Goal: Task Accomplishment & Management: Use online tool/utility

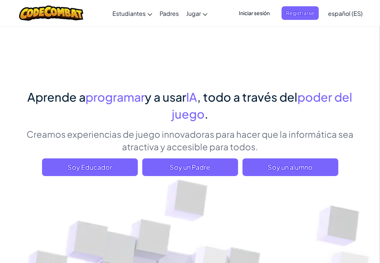
click at [111, 139] on p "Creamos experiencias de juego innovadoras para hacer que la informática sea atr…" at bounding box center [190, 140] width 346 height 25
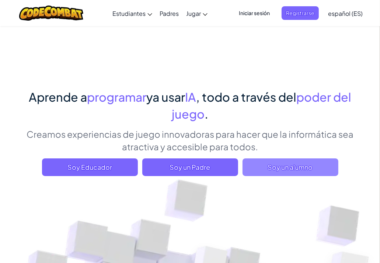
click at [287, 174] on span "Soy un alumno" at bounding box center [290, 167] width 96 height 18
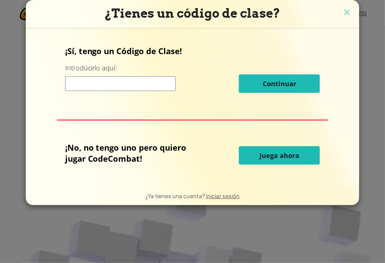
click at [278, 163] on button "Juega ahora" at bounding box center [279, 155] width 81 height 18
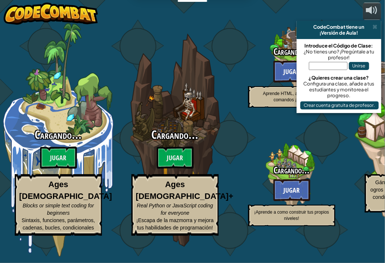
select select "es-ES"
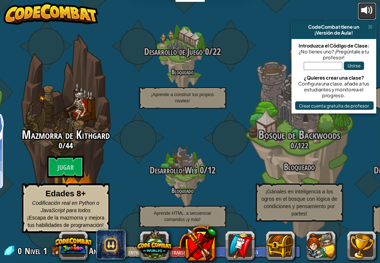
click at [363, 7] on div at bounding box center [367, 10] width 12 height 12
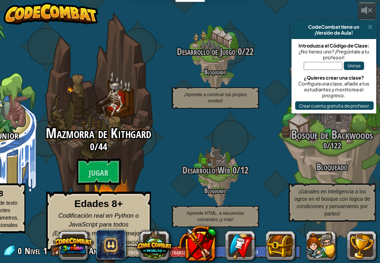
click at [66, 217] on p "Edades 8+ Codificación real en Python o JavaScript para todos ¡Escapa de la maz…" at bounding box center [98, 222] width 105 height 60
select select "es-ES"
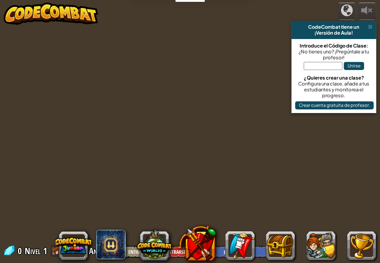
select select "es-ES"
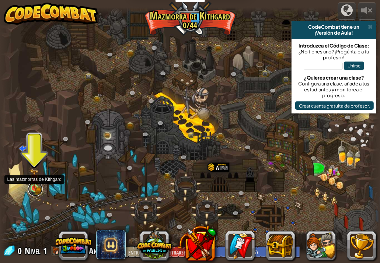
click at [40, 190] on link at bounding box center [35, 189] width 15 height 15
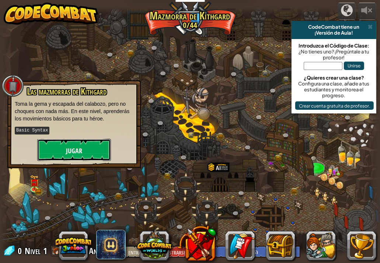
click at [52, 151] on button "Jugar" at bounding box center [74, 150] width 74 height 22
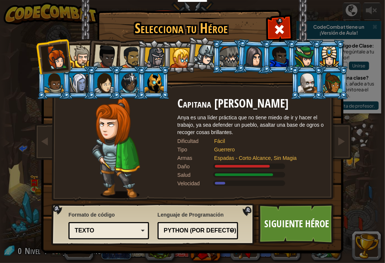
click at [141, 229] on div "Texto" at bounding box center [108, 230] width 71 height 11
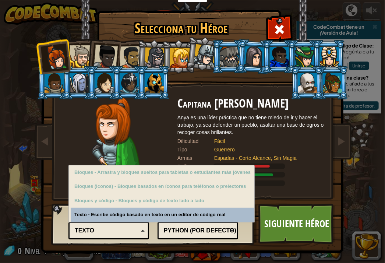
click at [141, 227] on div "Texto" at bounding box center [108, 230] width 71 height 11
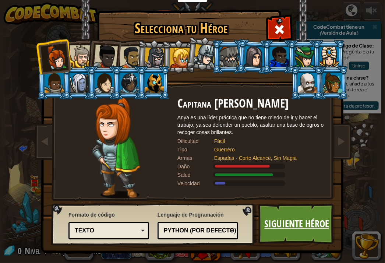
click at [280, 227] on font "Siguiente héroe" at bounding box center [297, 223] width 65 height 13
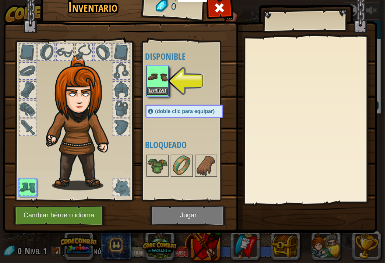
click at [157, 82] on img at bounding box center [157, 77] width 21 height 21
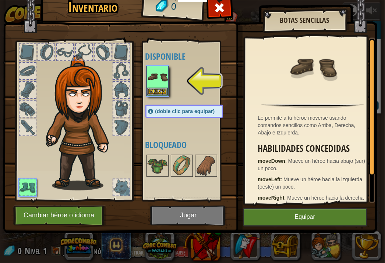
click at [180, 113] on font "(doble clic para equipar)" at bounding box center [185, 111] width 60 height 6
click at [185, 111] on font "(doble clic para equipar)" at bounding box center [185, 111] width 60 height 6
drag, startPoint x: 185, startPoint y: 111, endPoint x: 156, endPoint y: 77, distance: 44.4
click at [156, 77] on div "Disponible Equipar (doble clic para equipar) Bloqueado" at bounding box center [191, 121] width 92 height 154
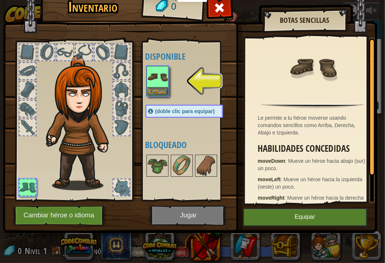
click at [156, 77] on img at bounding box center [157, 77] width 21 height 21
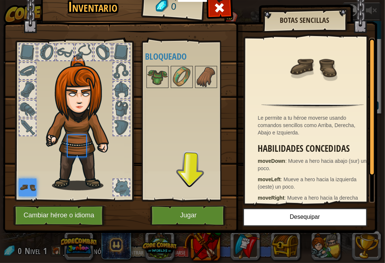
click at [156, 77] on img at bounding box center [157, 77] width 21 height 21
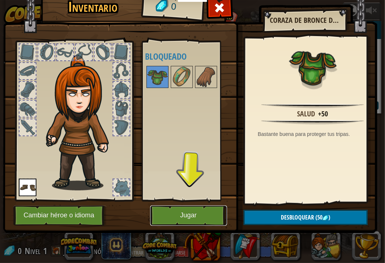
click at [193, 208] on button "Jugar" at bounding box center [188, 215] width 77 height 20
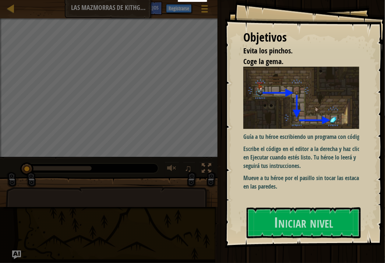
click at [219, 155] on div "Correr [PERSON_NAME]" at bounding box center [300, 129] width 170 height 259
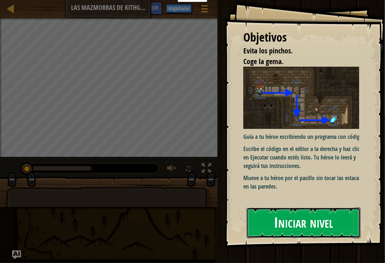
click at [294, 217] on font "Iniciar nivel" at bounding box center [303, 222] width 59 height 20
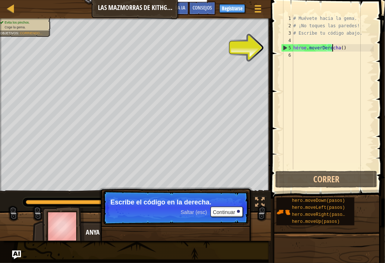
click at [348, 46] on div "# Muévete hacia la gema. # ¡No toques las paredes! # Escribe tu código abajo. h…" at bounding box center [333, 99] width 82 height 169
type textarea "hero.moveRight()"
click at [348, 46] on div "# Muévete hacia la gema. # ¡No toques las paredes! # Escribe tu código abajo. h…" at bounding box center [333, 99] width 82 height 169
click at [296, 56] on div "# Muévete hacia la gema. # ¡No toques las paredes! # Escribe tu código abajo. h…" at bounding box center [333, 99] width 82 height 169
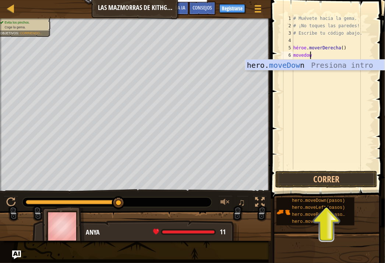
scroll to position [3, 1]
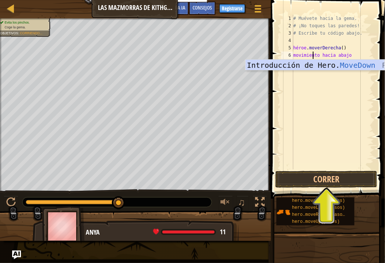
click at [349, 0] on body "Estudiantes Crear cuenta gratis. Soluciones para escuelas y distritos Vista pre…" at bounding box center [192, 0] width 385 height 0
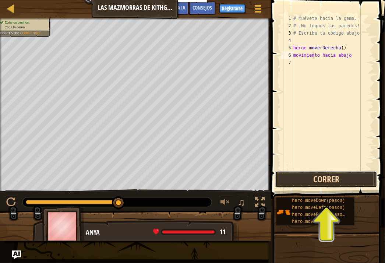
click at [348, 183] on button "Correr" at bounding box center [326, 179] width 102 height 17
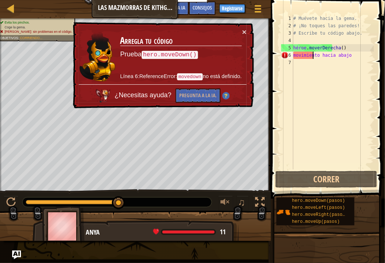
click at [346, 55] on div "# Muévete hacia la gema. # ¡No toques las paredes! # Escribe tu código abajo. h…" at bounding box center [333, 99] width 82 height 169
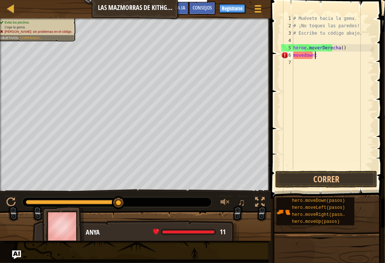
type textarea "movedownto"
click at [340, 55] on div "# Muévete hacia la gema. # ¡No toques las paredes! # Escribe tu código abajo. h…" at bounding box center [333, 99] width 82 height 169
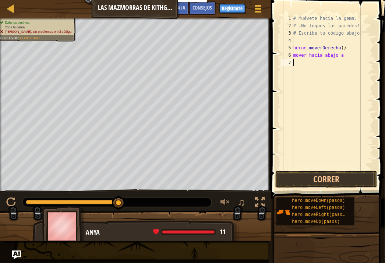
scroll to position [3, 0]
click at [343, 54] on div "# Muévete hacia la gema. # ¡No toques las paredes! # Escribe tu código abajo. h…" at bounding box center [333, 99] width 82 height 169
type textarea "movedownto"
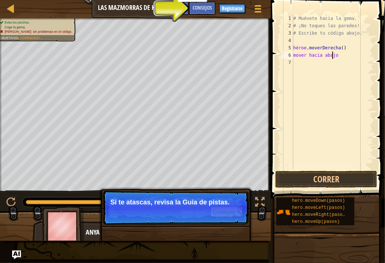
type textarea "movedowntoaabajoo"
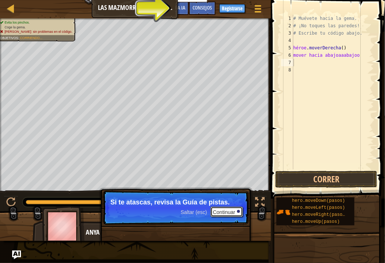
click at [217, 210] on font "Continuar" at bounding box center [224, 212] width 22 height 6
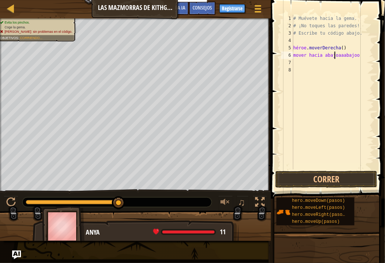
click at [352, 56] on div "# Muévete hacia la gema. # ¡No toques las paredes! # Escribe tu código abajo. h…" at bounding box center [333, 99] width 82 height 169
type textarea "m"
click at [352, 56] on div "# Muévete hacia la gema. # ¡No toques las paredes! # Escribe tu código abajo. h…" at bounding box center [333, 99] width 82 height 169
type textarea "v"
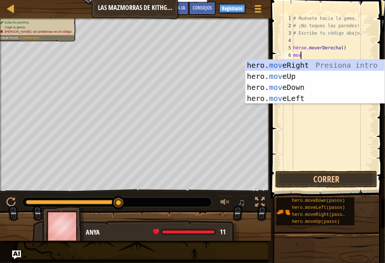
type textarea "m"
type textarea "hero"
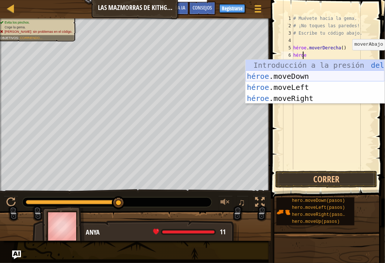
click at [295, 78] on div "Introducción a la presión del héroe .moveUp héroe .moveDown Introducción a la p…" at bounding box center [315, 93] width 139 height 66
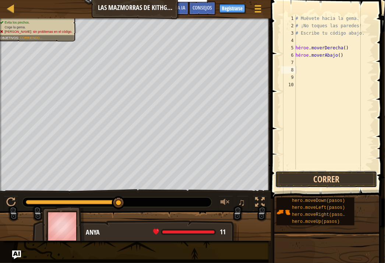
click at [300, 174] on button "Correr" at bounding box center [326, 179] width 102 height 17
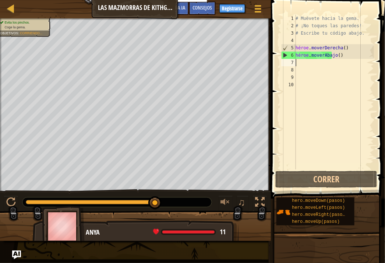
click at [297, 60] on div "# Muévete hacia la gema. # ¡No toques las paredes! # Escribe tu código abajo. h…" at bounding box center [334, 99] width 80 height 169
type textarea "m"
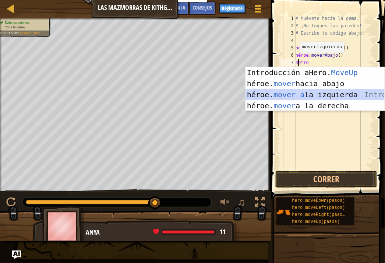
click at [284, 92] on div "Introducción a Hero. MoveUp Presiona héroe. mover hacia abajo Introducción a la…" at bounding box center [315, 100] width 139 height 66
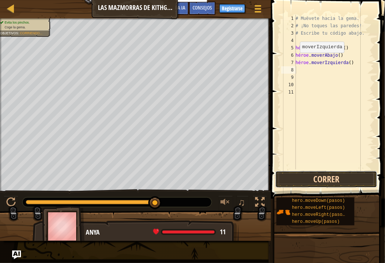
click at [318, 182] on button "Correr" at bounding box center [326, 179] width 102 height 17
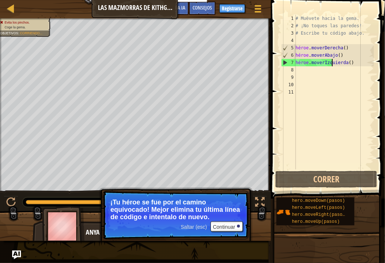
click at [359, 62] on div "# Muévete hacia la gema. # ¡No toques las paredes! # Escribe tu código abajo. h…" at bounding box center [334, 99] width 80 height 169
type textarea "hero.moveLeft()"
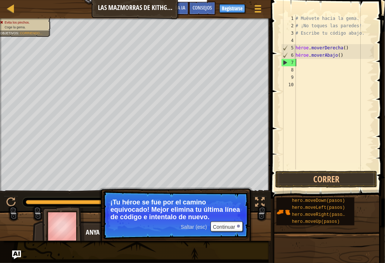
type textarea "hero.moveDown()"
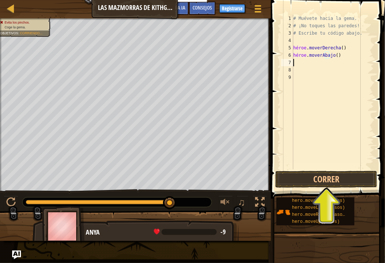
click at [297, 65] on div "# Muévete hacia la gema. # ¡No toques las paredes! # Escribe tu código abajo. h…" at bounding box center [333, 99] width 82 height 169
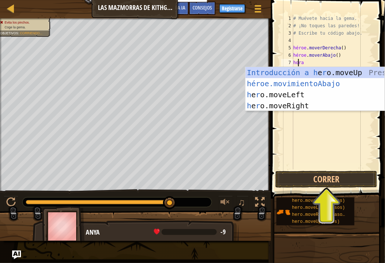
type textarea "h"
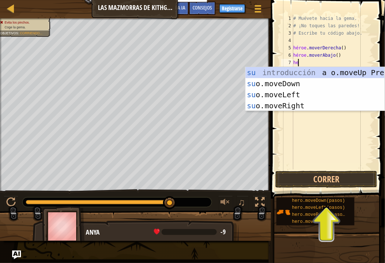
type textarea "h"
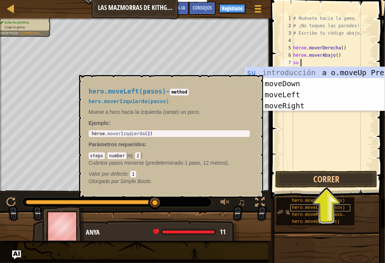
type textarea "her"
click at [308, 208] on font "hero.moveLeft(pasos)" at bounding box center [318, 207] width 53 height 5
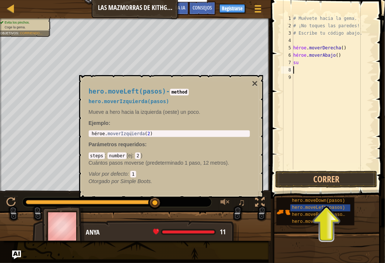
click at [305, 67] on div "# Muévete hacia la gema. # ¡No toques las paredes! # Escribe tu código abajo. h…" at bounding box center [333, 99] width 82 height 169
click at [301, 61] on div "# Muévete hacia la gema. # ¡No toques las paredes! # Escribe tu código abajo. h…" at bounding box center [333, 99] width 82 height 169
type textarea "her"
click at [301, 61] on div "# Muévete hacia la gema. # ¡No toques las paredes! # Escribe tu código abajo. h…" at bounding box center [333, 99] width 82 height 169
click at [314, 204] on div "hero.moveDown(pasos)" at bounding box center [321, 200] width 60 height 7
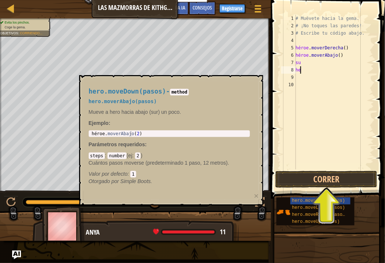
type textarea "h"
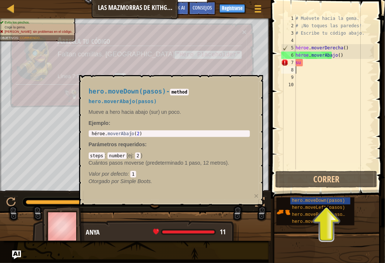
type textarea "h"
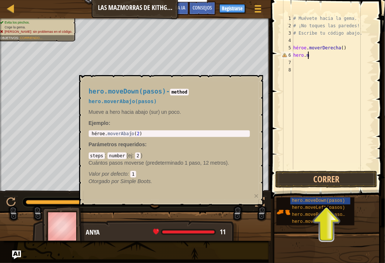
type textarea "h"
type textarea "hero.moveRight()"
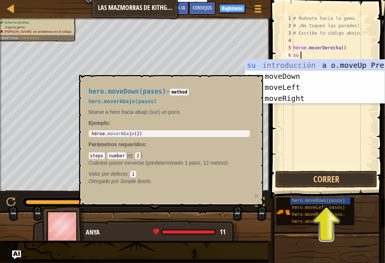
type textarea "hero"
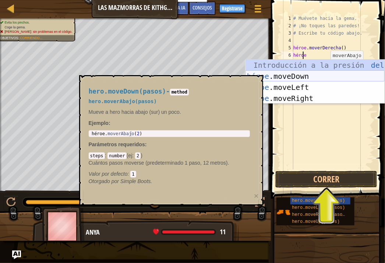
click at [270, 75] on div "Introducción a la presión del héroe .moveUp héroe .moveDown Introducción a la p…" at bounding box center [315, 93] width 139 height 66
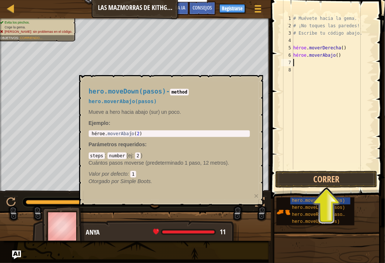
click at [307, 63] on div "# Muévete hacia la gema. # ¡No toques las paredes! # Escribe tu código abajo. h…" at bounding box center [333, 99] width 82 height 169
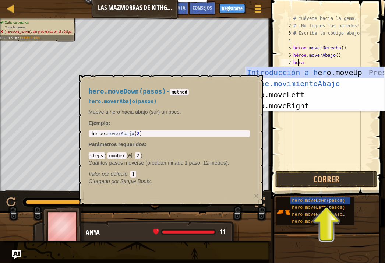
type textarea "hro"
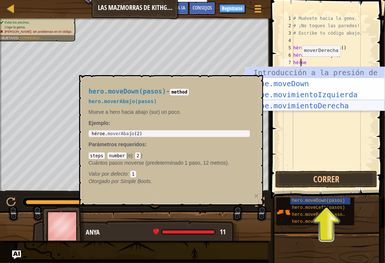
click at [317, 103] on div "Introducción a la presión de h e ro .moveUp héroe.moveDown ​ ​ ​ Introducción a…" at bounding box center [315, 100] width 139 height 66
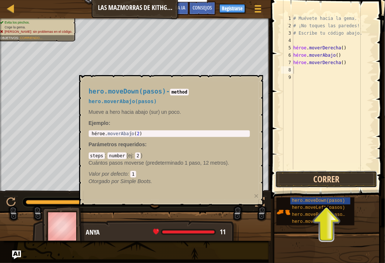
click at [336, 171] on button "Correr" at bounding box center [326, 179] width 102 height 17
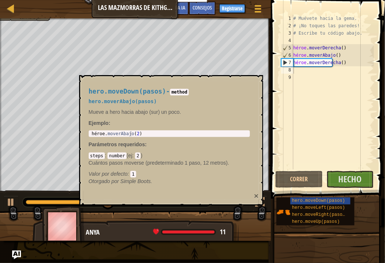
click at [256, 192] on font "×" at bounding box center [256, 195] width 4 height 8
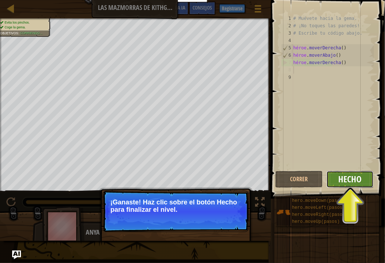
click at [340, 183] on font "Hecho" at bounding box center [349, 179] width 23 height 12
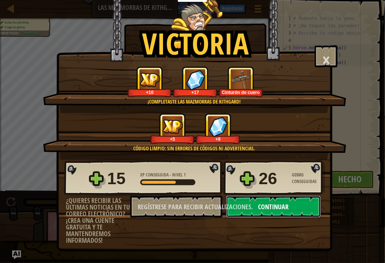
click at [290, 202] on button "Continuar" at bounding box center [273, 207] width 95 height 22
select select "es-ES"
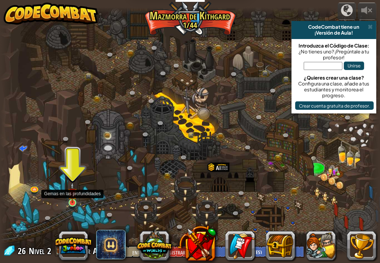
click at [74, 193] on img at bounding box center [72, 192] width 9 height 21
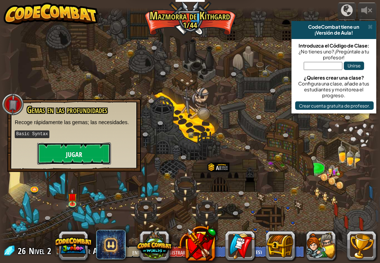
click at [75, 160] on button "Jugar" at bounding box center [74, 154] width 74 height 22
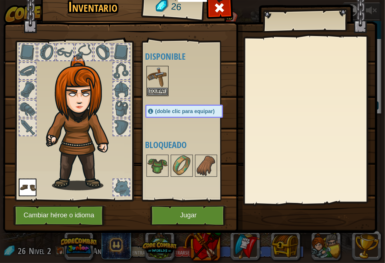
click at [176, 111] on font "(doble clic para equipar)" at bounding box center [185, 111] width 60 height 6
click at [196, 210] on button "Jugar" at bounding box center [188, 215] width 77 height 20
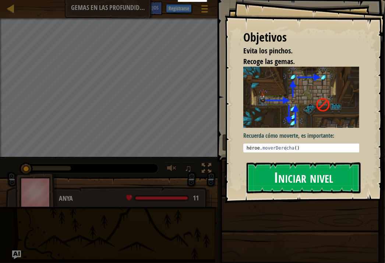
click at [276, 174] on font "Iniciar nivel" at bounding box center [303, 178] width 59 height 20
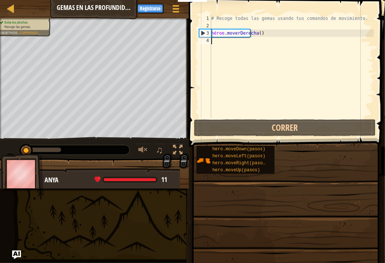
click at [240, 58] on div "# Recoge todas las gemas usando tus comandos de movimiento. héroe . moverDerech…" at bounding box center [292, 74] width 164 height 118
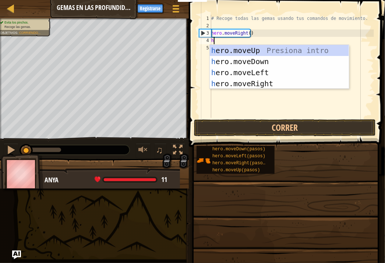
scroll to position [3, 0]
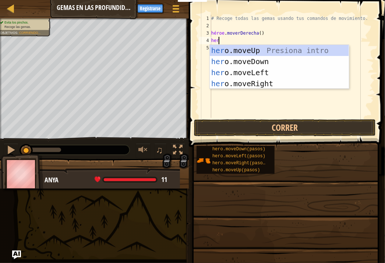
type textarea "hero"
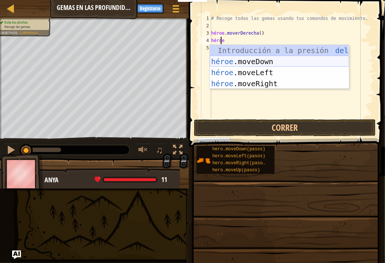
click at [253, 64] on div "Introducción a la presión del héroe .moveUp héroe .moveDown Introducción a la p…" at bounding box center [279, 78] width 139 height 66
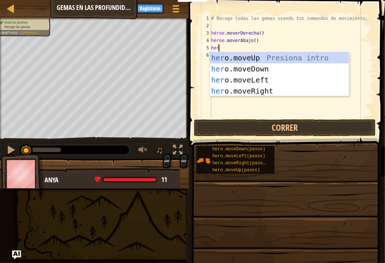
type textarea "hero"
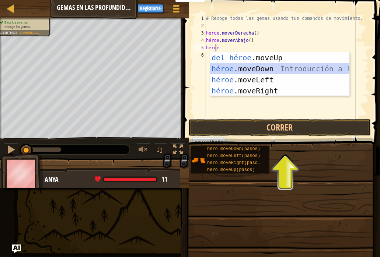
click at [303, 73] on div "Introducción a la presión del héroe .moveUp héroe .moveDown Introducción a la p…" at bounding box center [279, 85] width 139 height 66
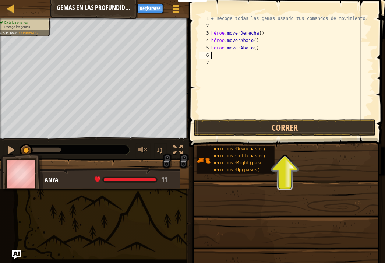
click at [253, 47] on div "# Recoge todas las gemas usando tus comandos de movimiento. héroe . moverDerech…" at bounding box center [292, 74] width 164 height 118
type textarea "hero.moveDown()"
click at [266, 47] on div "# Recoge todas las gemas usando tus comandos de movimiento. héroe . moverDerech…" at bounding box center [292, 74] width 164 height 118
type textarea "hero.movederecha"
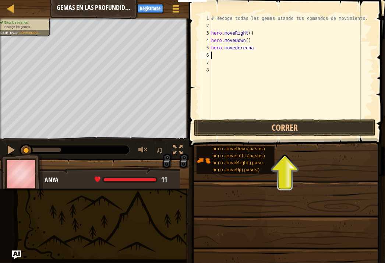
scroll to position [3, 0]
click at [256, 50] on div "# Recoge todas las gemas usando tus comandos de movimiento. héroe . moverDerech…" at bounding box center [292, 74] width 164 height 118
type textarea "h"
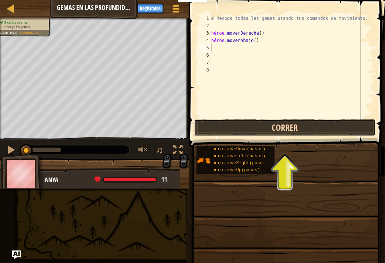
click at [270, 129] on button "Correr" at bounding box center [285, 127] width 182 height 17
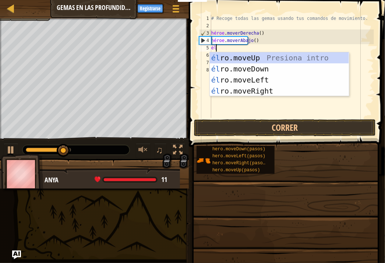
type textarea "her"
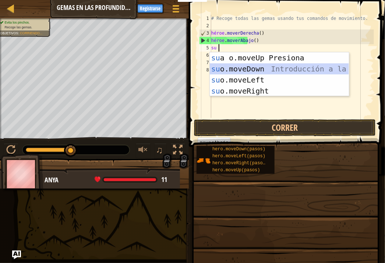
click at [263, 66] on div "su introducción a o.moveUp Presiona su o.moveDown Introducción a la presión su …" at bounding box center [279, 85] width 139 height 66
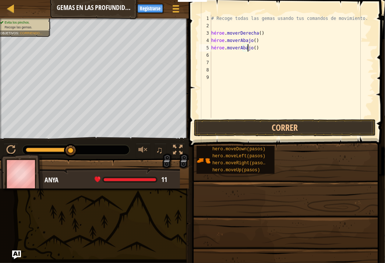
click at [254, 48] on div "# Recoge todas las gemas usando tus comandos de movimiento. héroe . moverDerech…" at bounding box center [292, 74] width 164 height 118
type textarea "hero.moverarriba"
click at [262, 48] on div "# Recoge todas las gemas usando tus comandos de movimiento. héroe . moverDerech…" at bounding box center [293, 74] width 162 height 118
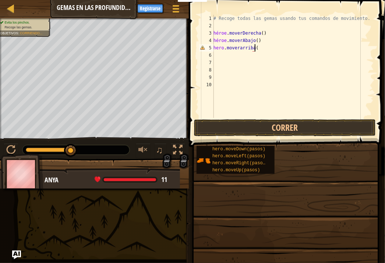
scroll to position [3, 3]
click at [290, 124] on button "Correr" at bounding box center [285, 127] width 182 height 17
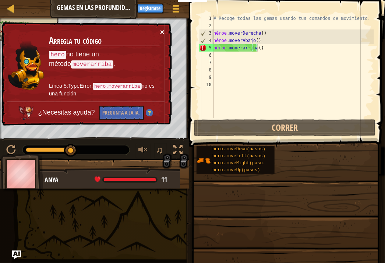
click at [161, 29] on font "×" at bounding box center [162, 32] width 4 height 8
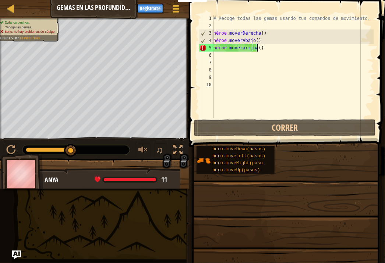
click at [262, 47] on div "# Recoge todas las gemas usando tus comandos de movimiento. héroe . moverDerech…" at bounding box center [293, 74] width 162 height 118
type textarea "hero.moverarriba()"
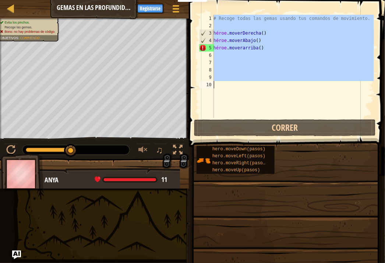
drag, startPoint x: 262, startPoint y: 47, endPoint x: 256, endPoint y: 48, distance: 5.9
click at [256, 48] on div "# Recoge todas las gemas usando tus comandos de movimiento. héroe . moverDerech…" at bounding box center [293, 74] width 162 height 118
click at [261, 47] on div "# Recoge todas las gemas usando tus comandos de movimiento. héroe . moverDerech…" at bounding box center [293, 66] width 162 height 103
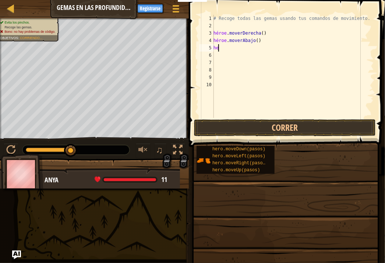
type textarea "h"
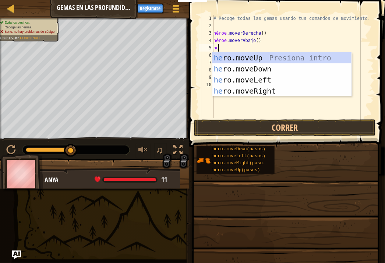
type textarea "her"
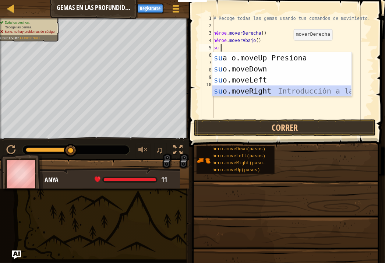
click at [273, 92] on div "su introducción a o.moveUp Presiona su o.moveDown Introducción a la presión su …" at bounding box center [281, 85] width 139 height 66
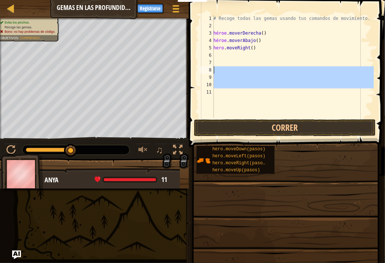
drag, startPoint x: 273, startPoint y: 92, endPoint x: 224, endPoint y: 70, distance: 53.7
click at [224, 70] on div "# Recoge todas las gemas usando tus comandos de movimiento. héroe . moverDerech…" at bounding box center [293, 74] width 162 height 118
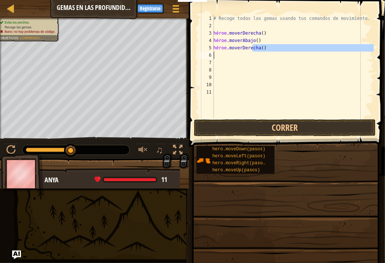
drag, startPoint x: 262, startPoint y: 46, endPoint x: 229, endPoint y: 53, distance: 33.8
click at [229, 53] on div "# Recoge todas las gemas usando tus comandos de movimiento. héroe . moverDerech…" at bounding box center [293, 74] width 162 height 118
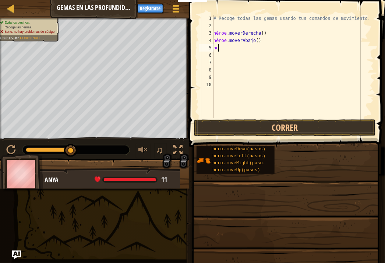
type textarea "h"
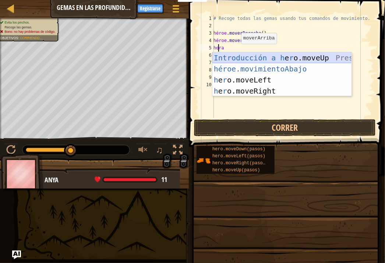
type textarea "h"
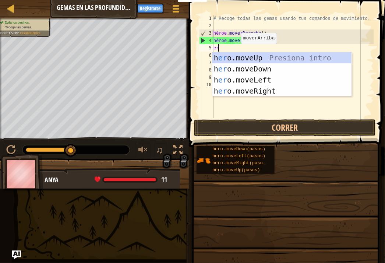
type textarea "ero"
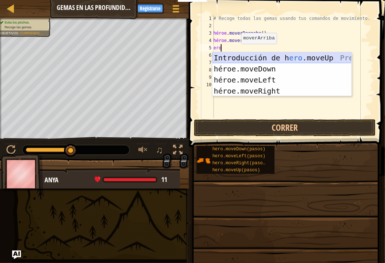
click at [274, 59] on div "Introducción de [PERSON_NAME] .moveUp Presiona héroe .moveDown ​ Introducción a…" at bounding box center [281, 85] width 139 height 66
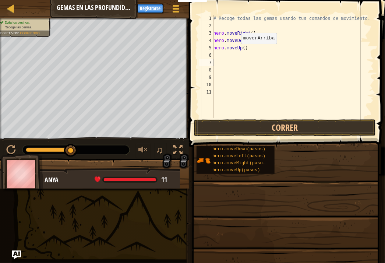
click at [274, 59] on div "# Recoge todas las gemas usando tus comandos de movimiento. hero . moveRight ( …" at bounding box center [293, 74] width 162 height 118
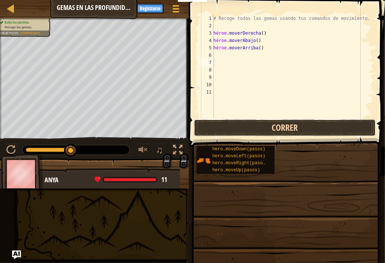
click at [280, 126] on button "Correr" at bounding box center [285, 127] width 182 height 17
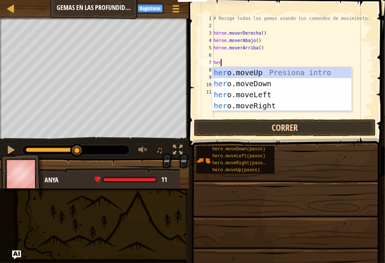
type textarea "hero"
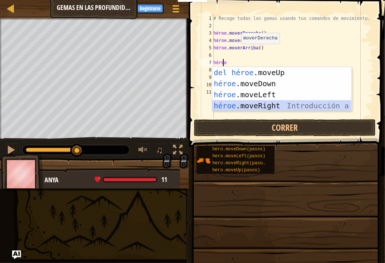
click at [271, 107] on div "Introducción a la presión del héroe .moveUp héroe .moveDown Introducción a la p…" at bounding box center [281, 100] width 139 height 66
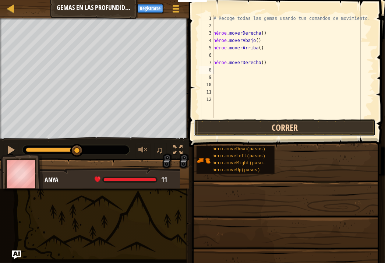
click at [220, 120] on button "Correr" at bounding box center [285, 127] width 182 height 17
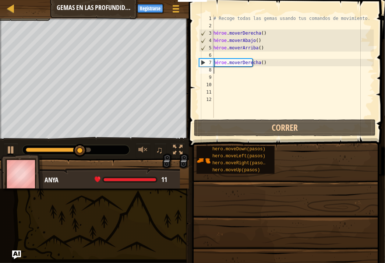
click at [219, 71] on div "# Recoge todas las gemas usando tus comandos de movimiento. héroe . moverDerech…" at bounding box center [293, 74] width 162 height 118
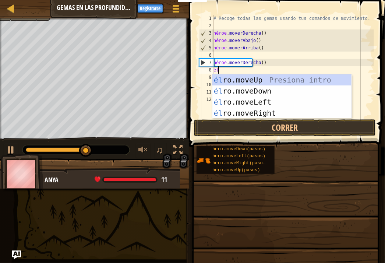
type textarea "her"
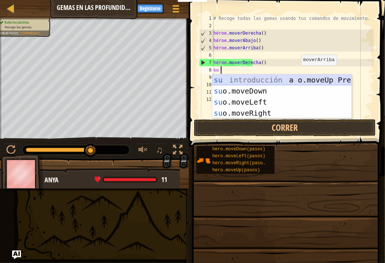
click at [297, 77] on div "su introducción a o.moveUp Presiona su o.moveDown Introducción a la presión su …" at bounding box center [281, 107] width 139 height 66
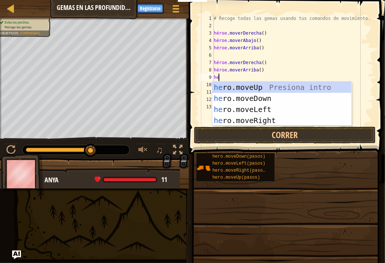
type textarea "her"
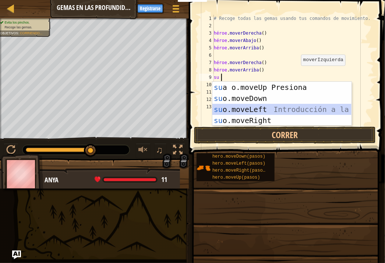
click at [254, 111] on div "su introducción a o.moveUp Presiona su o.moveDown Introducción a la presión su …" at bounding box center [281, 115] width 139 height 66
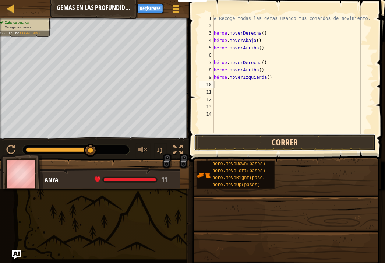
click at [269, 138] on button "Correr" at bounding box center [285, 142] width 182 height 17
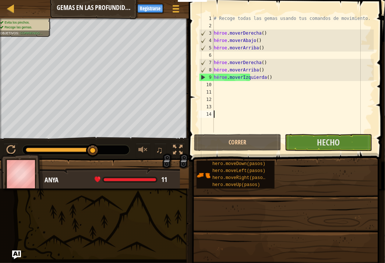
click at [317, 112] on div "# Recoge todas las gemas usando tus comandos de movimiento. héroe . moverDerech…" at bounding box center [293, 81] width 162 height 133
click at [317, 138] on button "Hecho" at bounding box center [328, 142] width 87 height 17
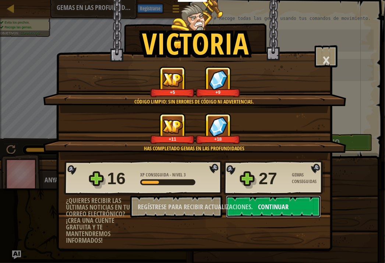
click at [281, 210] on font "Continuar" at bounding box center [274, 206] width 31 height 9
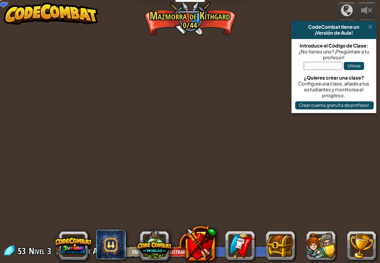
select select "es-ES"
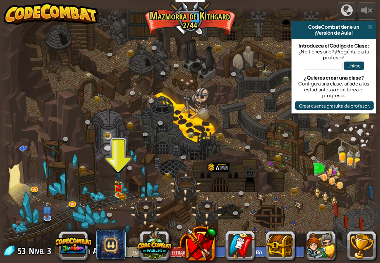
click at [128, 195] on div at bounding box center [190, 131] width 380 height 248
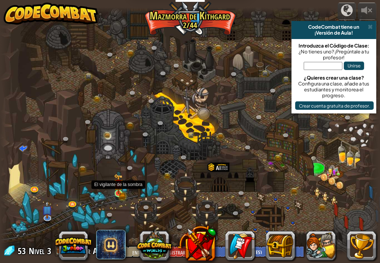
drag, startPoint x: 128, startPoint y: 195, endPoint x: 115, endPoint y: 189, distance: 14.7
click at [115, 189] on div "Cañón retorcido (Bloqueado) Desafío: recoge la mayor cantidad de oro posible us…" at bounding box center [190, 131] width 380 height 248
click at [115, 189] on img at bounding box center [118, 184] width 9 height 20
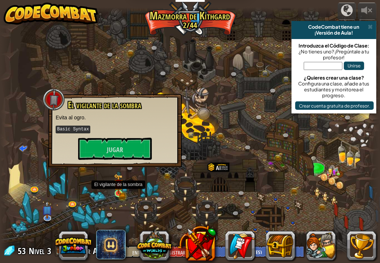
click at [115, 189] on img at bounding box center [118, 184] width 9 height 20
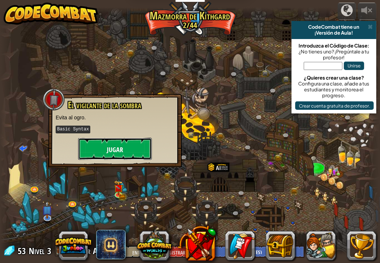
click at [129, 146] on button "Jugar" at bounding box center [115, 149] width 74 height 22
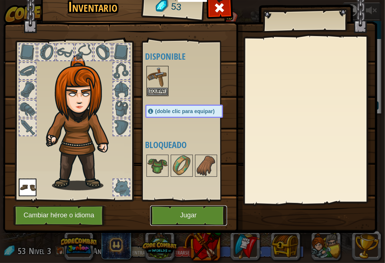
click at [182, 212] on font "Jugar" at bounding box center [188, 215] width 17 height 7
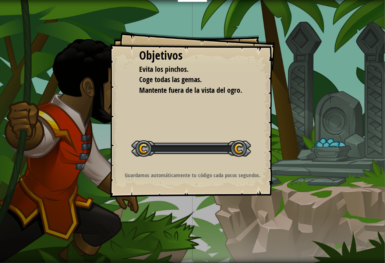
click at [182, 212] on div "Objetivos Evita los pinchos. Coge todas las gemas. Mantente fuera de la vista d…" at bounding box center [192, 131] width 385 height 263
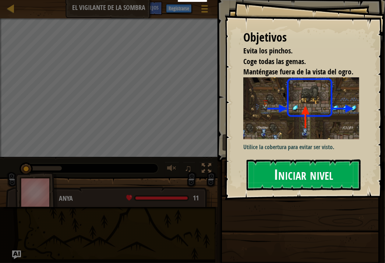
click at [274, 176] on font "Iniciar nivel" at bounding box center [303, 175] width 59 height 20
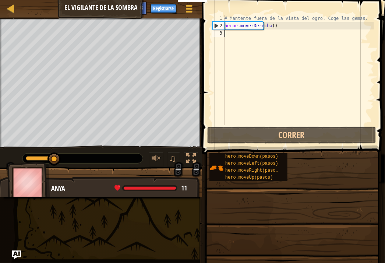
click at [236, 39] on div "# Mantente fuera de la vista del ogro. Coge las gemas. héroe . moverDerecha ( )" at bounding box center [298, 77] width 151 height 125
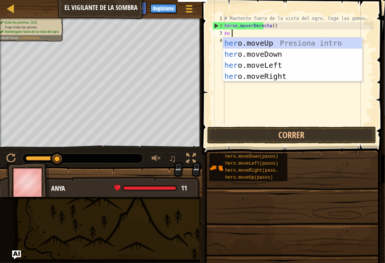
type textarea "hero"
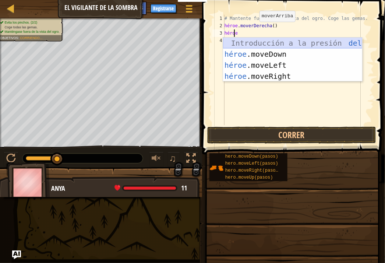
click at [280, 44] on div "Introducción a la presión del héroe .moveUp héroe .moveDown Introducción a la p…" at bounding box center [292, 71] width 139 height 66
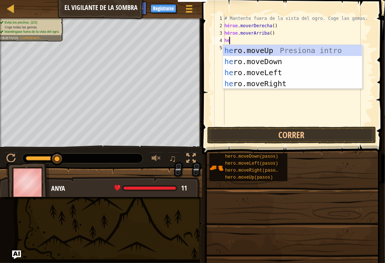
type textarea "her"
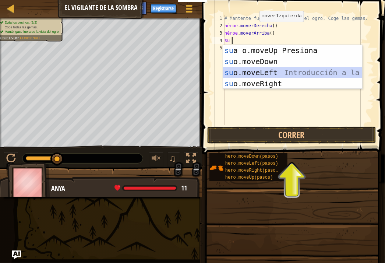
click at [284, 75] on div "su introducción a o.moveUp Presiona su o.moveDown Introducción a la presión su …" at bounding box center [292, 78] width 139 height 66
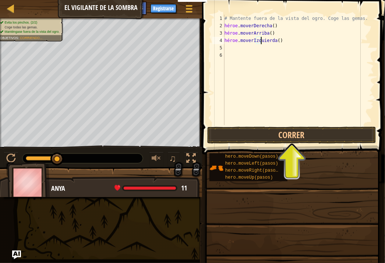
click at [281, 40] on div "# Mantente fuera de la vista del ogro. Coge las gemas. héroe . moverDerecha ( )…" at bounding box center [298, 77] width 151 height 125
type textarea "h"
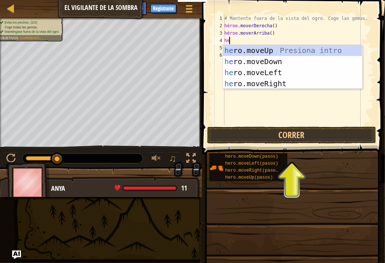
type textarea "her"
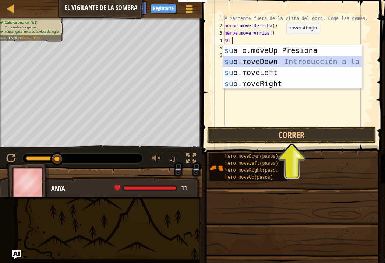
click at [271, 64] on div "su introducción a o.moveUp Presiona su o.moveDown Introducción a la presión su …" at bounding box center [292, 78] width 139 height 66
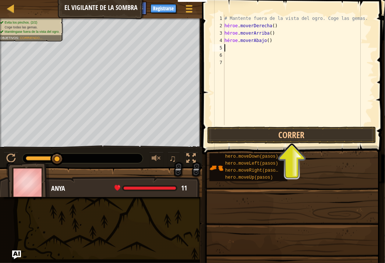
click at [268, 42] on div "# Mantente fuera de la vista del ogro. Coge las gemas. héroe . moverDerecha ( )…" at bounding box center [298, 77] width 151 height 125
type textarea "h"
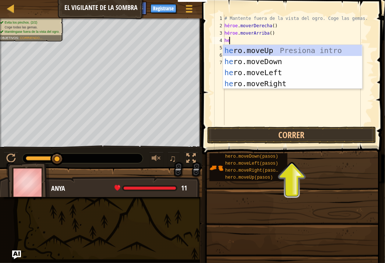
type textarea "her"
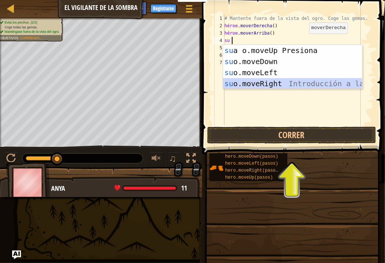
click at [271, 82] on div "su introducción a o.moveUp Presiona su o.moveDown Introducción a la presión su …" at bounding box center [292, 78] width 139 height 66
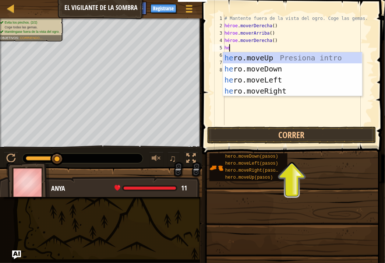
type textarea "her"
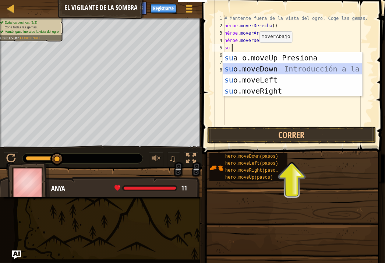
click at [270, 70] on div "su introducción a o.moveUp Presiona su o.moveDown Introducción a la presión su …" at bounding box center [292, 85] width 139 height 66
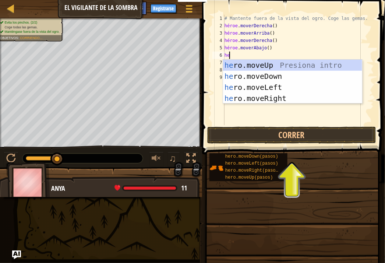
type textarea "her"
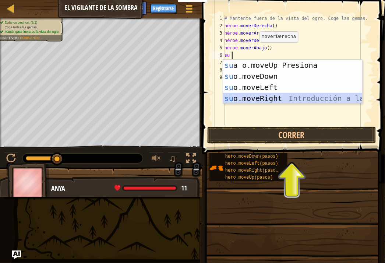
click at [264, 98] on div "su introducción a o.moveUp Presiona su o.moveDown Introducción a la presión su …" at bounding box center [292, 93] width 139 height 66
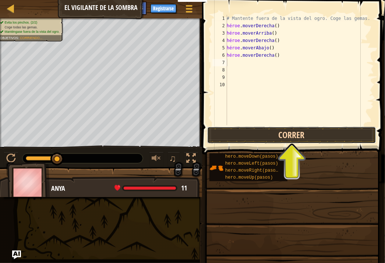
click at [314, 136] on button "Correr" at bounding box center [291, 135] width 169 height 17
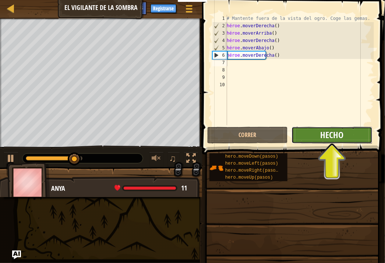
click at [326, 137] on font "Hecho" at bounding box center [331, 135] width 23 height 12
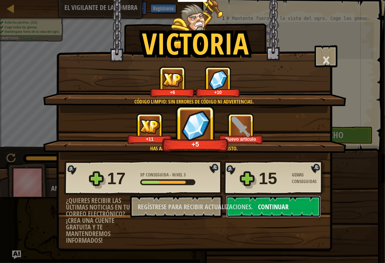
click at [281, 208] on font "Continuar" at bounding box center [274, 206] width 31 height 9
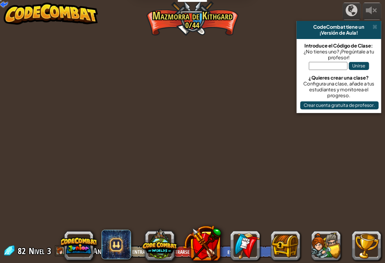
select select "es-ES"
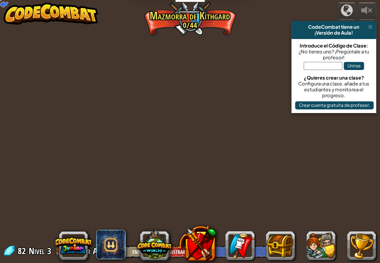
select select "es-ES"
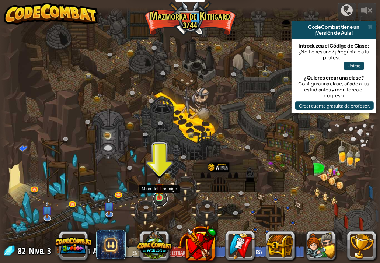
click at [161, 201] on link at bounding box center [160, 198] width 15 height 15
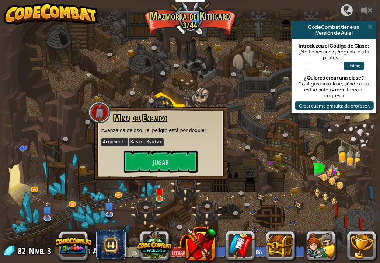
click at [165, 173] on div "Mina del Enemigo Avanza cauteloso, ¡el peligro está por doquier! Arguments Basi…" at bounding box center [160, 143] width 133 height 73
click at [172, 159] on button "Jugar" at bounding box center [161, 162] width 74 height 22
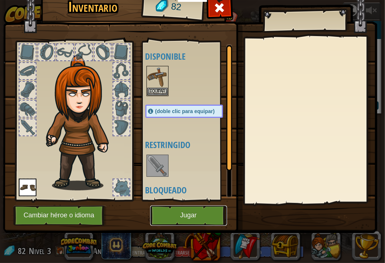
click at [197, 212] on button "Jugar" at bounding box center [188, 215] width 77 height 20
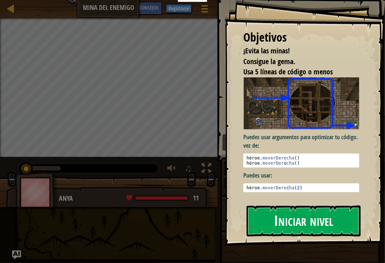
click at [295, 228] on font "Iniciar nivel" at bounding box center [303, 221] width 59 height 20
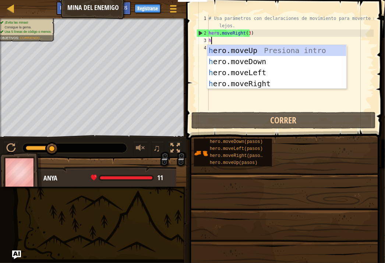
scroll to position [3, 0]
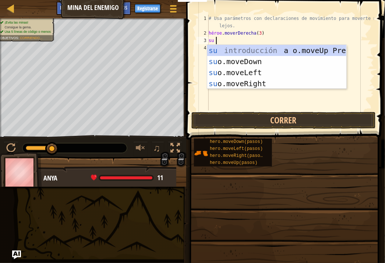
type textarea "hero"
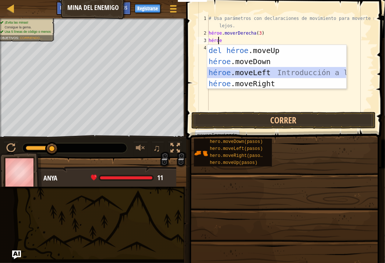
click at [261, 75] on div "Introducción a la presión del héroe .moveUp héroe .moveDown Introducción a la p…" at bounding box center [276, 78] width 139 height 66
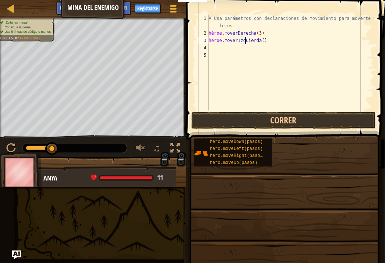
click at [262, 41] on div "# Usa parámetros con declaraciones de movimiento para moverte más lejos. héroe …" at bounding box center [290, 74] width 167 height 118
type textarea "h"
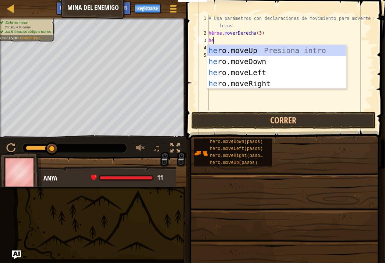
type textarea "her"
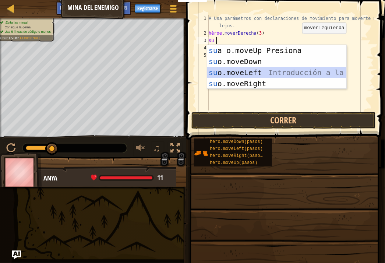
click at [263, 74] on div "su introducción a o.moveUp Presiona su o.moveDown Introducción a la presión su …" at bounding box center [276, 78] width 139 height 66
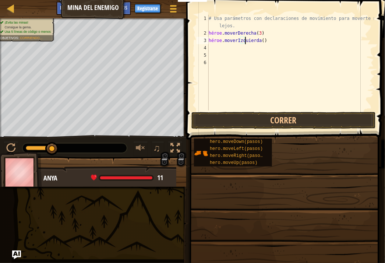
click at [261, 40] on div "# Usa parámetros con declaraciones de movimiento para moverte más lejos. héroe …" at bounding box center [290, 74] width 167 height 118
type textarea "h"
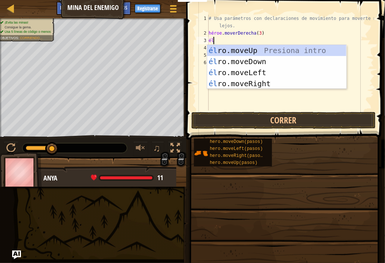
type textarea "her"
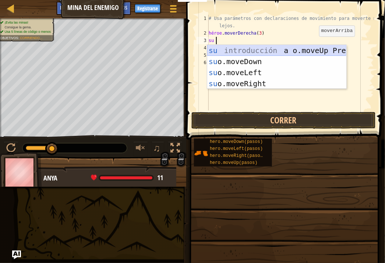
click at [311, 47] on div "su introducción a o.moveUp Presiona su o.moveDown Introducción a la presión su …" at bounding box center [276, 78] width 139 height 66
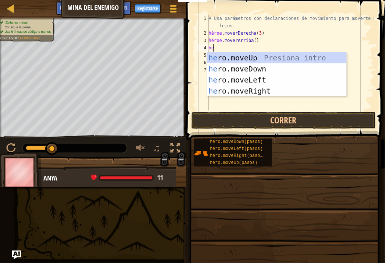
type textarea "her"
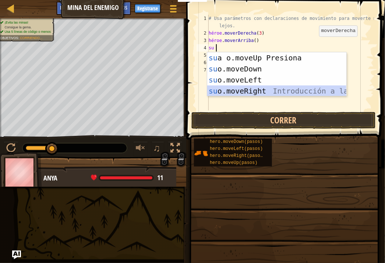
click at [259, 89] on div "su introducción a o.moveUp Presiona su o.moveDown Introducción a la presión su …" at bounding box center [276, 85] width 139 height 66
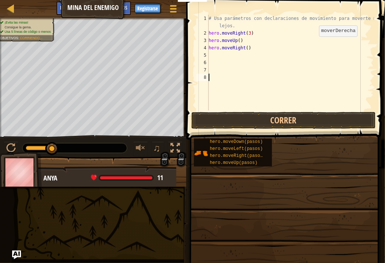
click at [259, 89] on div "# Usa parámetros con declaraciones de movimiento para moverte más lejos. hero .…" at bounding box center [290, 74] width 167 height 118
click at [214, 55] on div "# Usa parámetros con declaraciones de movimiento para moverte más lejos. héroe …" at bounding box center [290, 74] width 167 height 118
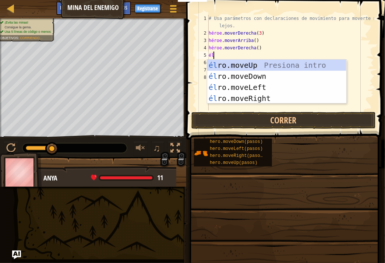
type textarea "her"
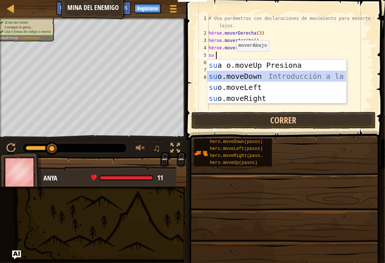
click at [243, 78] on div "su introducción a o.moveUp Presiona su o.moveDown Introducción a la presión su …" at bounding box center [276, 93] width 139 height 66
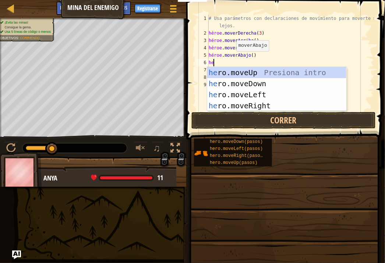
type textarea "her"
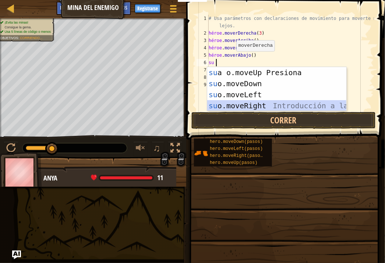
click at [267, 106] on div "su introducción a o.moveUp Presiona su o.moveDown Introducción a la presión su …" at bounding box center [276, 100] width 139 height 66
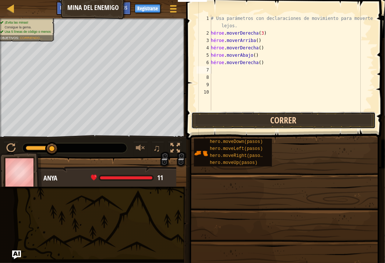
click at [307, 117] on button "Correr" at bounding box center [283, 120] width 184 height 17
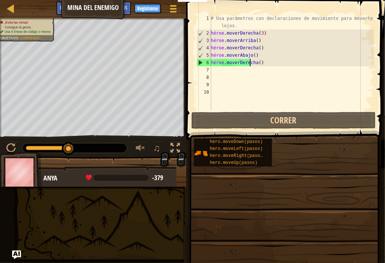
click at [259, 64] on div "# Usa parámetros con declaraciones de movimiento para moverte más lejos. héroe …" at bounding box center [292, 74] width 165 height 118
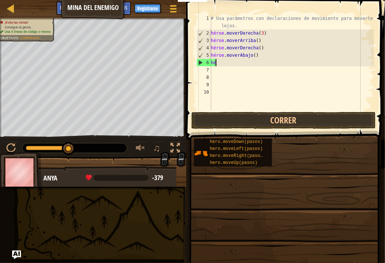
type textarea "h"
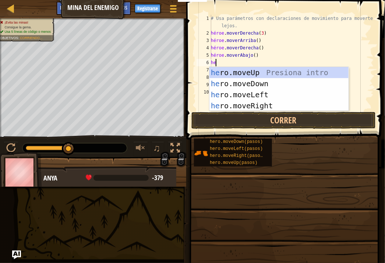
type textarea "her"
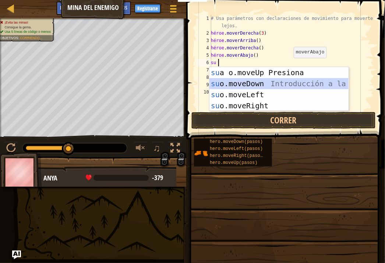
click at [267, 87] on div "su introducción a o.moveUp Presiona su o.moveDown Introducción a la presión su …" at bounding box center [279, 100] width 139 height 66
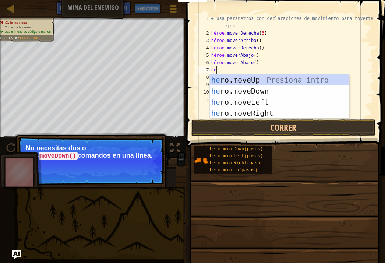
type textarea "her"
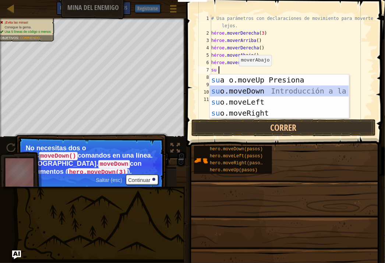
click at [246, 89] on div "su introducción a o.moveUp Presiona su o.moveDown Introducción a la presión su …" at bounding box center [279, 107] width 139 height 66
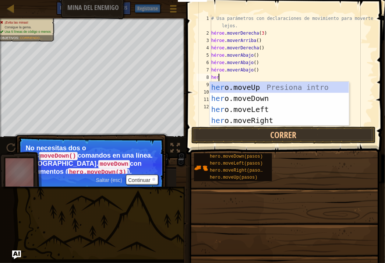
type textarea "her"
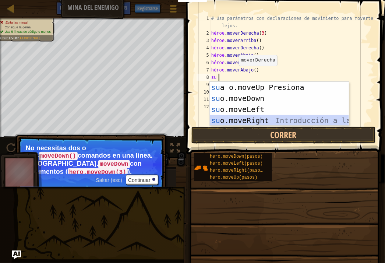
click at [254, 118] on div "su introducción a o.moveUp Presiona su o.moveDown Introducción a la presión su …" at bounding box center [279, 115] width 139 height 66
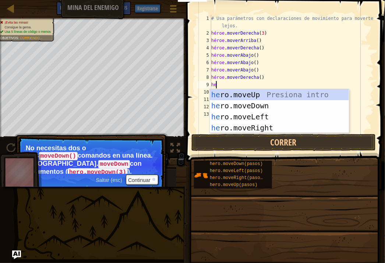
type textarea "her"
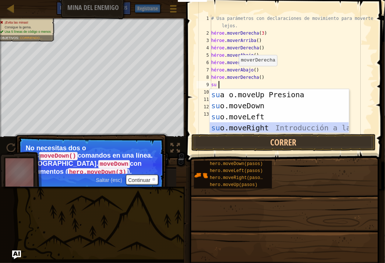
click at [259, 130] on div "su introducción a o.moveUp Presiona su o.moveDown Introducción a la presión su …" at bounding box center [279, 122] width 139 height 66
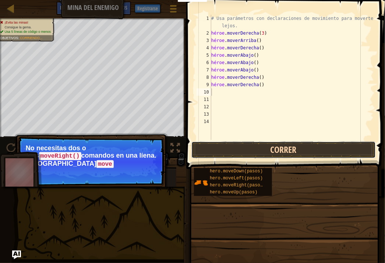
click at [308, 145] on button "Correr" at bounding box center [283, 149] width 184 height 17
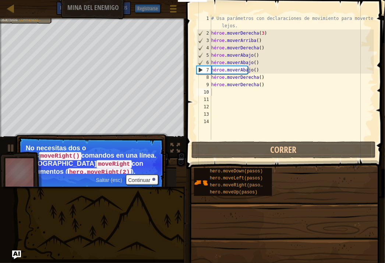
click at [108, 180] on font "Saltar (esc)" at bounding box center [109, 180] width 27 height 6
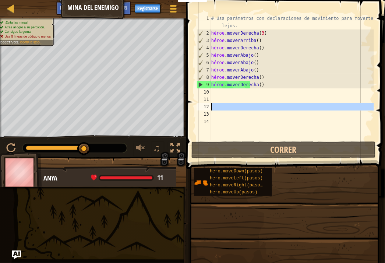
click at [207, 105] on font "12" at bounding box center [206, 106] width 5 height 5
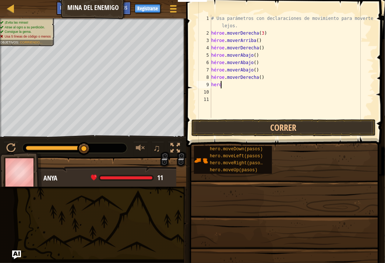
type textarea "h"
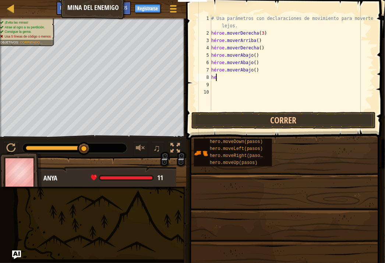
type textarea "h"
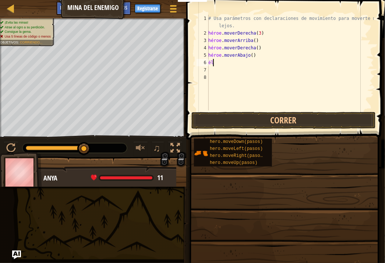
type textarea "h"
click at [264, 50] on div "# Usa parámetros con declaraciones de movimiento para moverte más lejos. héroe …" at bounding box center [290, 74] width 167 height 118
type textarea "her"
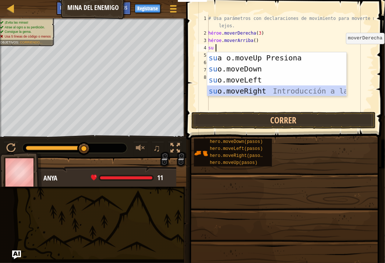
click at [303, 90] on div "su introducción a o.moveUp Presiona su o.moveDown Introducción a la presión su …" at bounding box center [276, 85] width 139 height 66
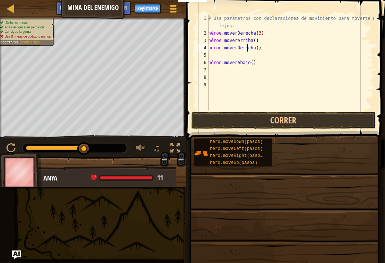
click at [261, 48] on div "# Usa parámetros con declaraciones de movimiento para moverte más lejos. héroe …" at bounding box center [290, 74] width 167 height 118
type textarea "hero.moveRight()"
type textarea "hero.moveDown()"
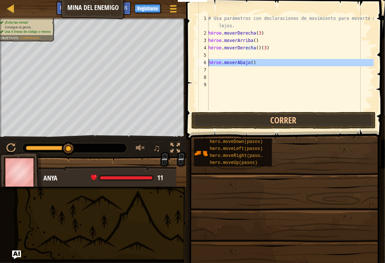
click at [208, 60] on div "6" at bounding box center [203, 62] width 12 height 7
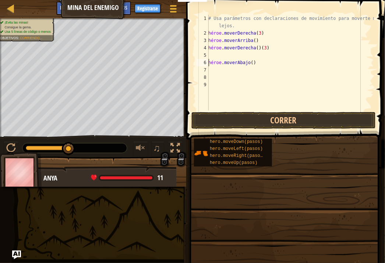
scroll to position [3, 3]
click at [258, 55] on div "# Usa parámetros con declaraciones de movimiento para moverte más lejos. héroe …" at bounding box center [290, 74] width 167 height 118
type textarea "h"
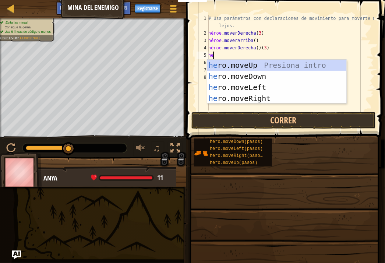
type textarea "her"
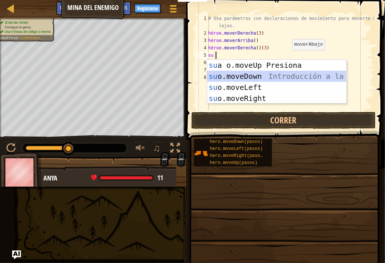
click at [294, 73] on div "su introducción a o.moveUp Presiona su o.moveDown Introducción a la presión su …" at bounding box center [276, 93] width 139 height 66
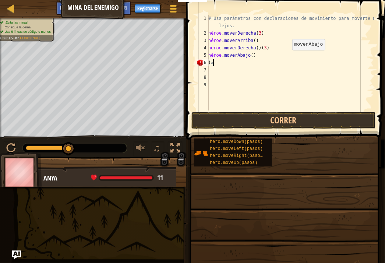
type textarea "("
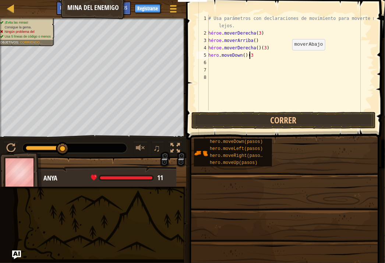
scroll to position [3, 3]
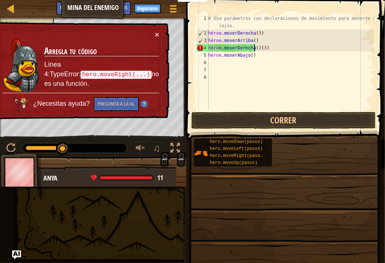
click at [258, 47] on div "# Usa parámetros con declaraciones de movimiento para moverte más lejos. héroe …" at bounding box center [290, 74] width 167 height 118
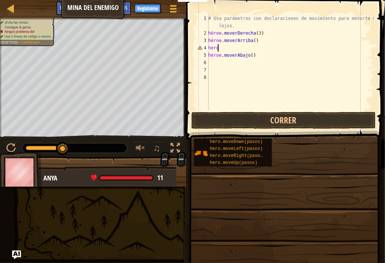
scroll to position [3, 0]
type textarea "h"
type textarea "f"
type textarea "d"
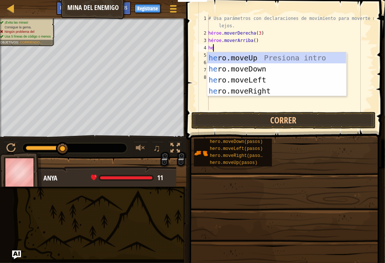
type textarea "her"
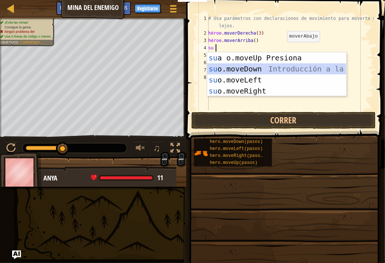
click at [268, 70] on div "su introducción a o.moveUp Presiona su o.moveDown Introducción a la presión su …" at bounding box center [276, 85] width 139 height 66
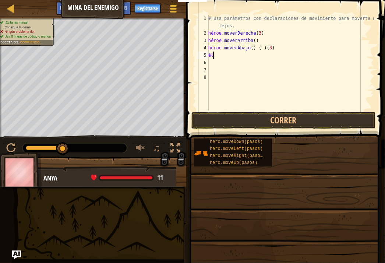
type textarea "h"
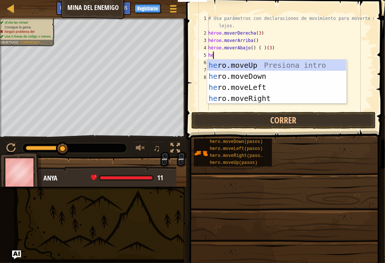
type textarea "her"
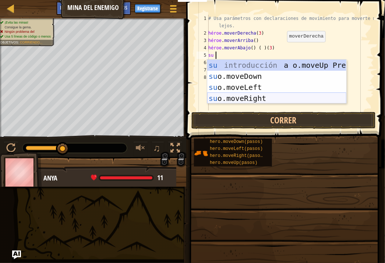
click at [267, 98] on div "su introducción a o.moveUp Presiona su o.moveDown Introducción a la presión su …" at bounding box center [276, 93] width 139 height 66
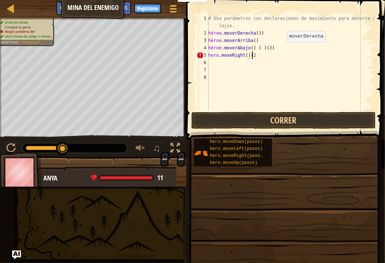
scroll to position [3, 3]
type textarea "hero.moveRight()(2)"
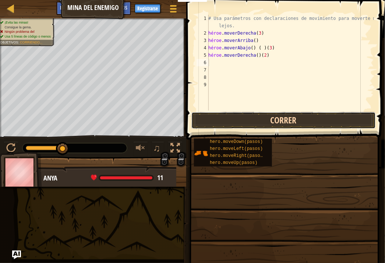
click at [295, 124] on button "Correr" at bounding box center [283, 120] width 184 height 17
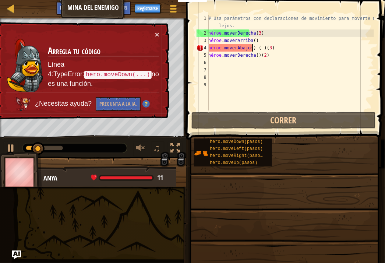
click at [274, 49] on div "# Usa parámetros con declaraciones de movimiento para moverte más lejos. héroe …" at bounding box center [290, 74] width 167 height 118
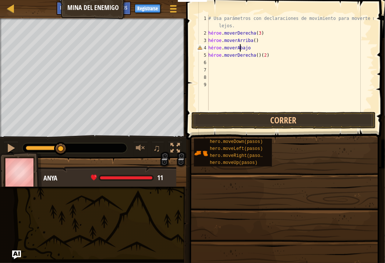
scroll to position [3, 2]
type textarea "hero.moveDown3"
click at [310, 124] on button "Correr" at bounding box center [283, 120] width 184 height 17
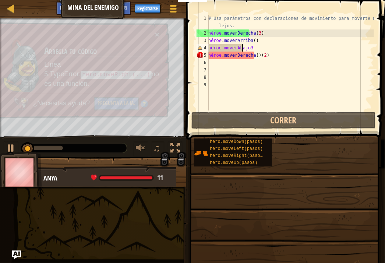
click at [286, 48] on div "# Usa parámetros con declaraciones de movimiento para moverte más lejos. héroe …" at bounding box center [290, 74] width 167 height 118
